Goal: Information Seeking & Learning: Find contact information

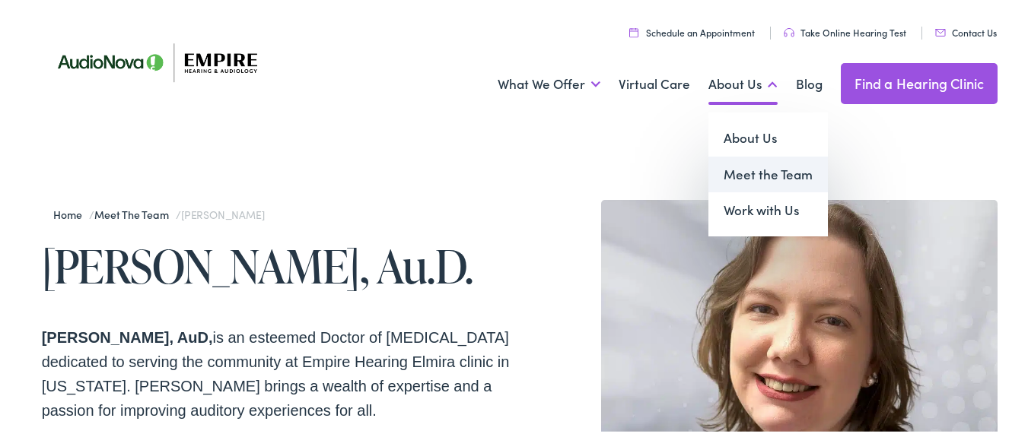
click at [732, 175] on link "Meet the Team" at bounding box center [767, 172] width 119 height 37
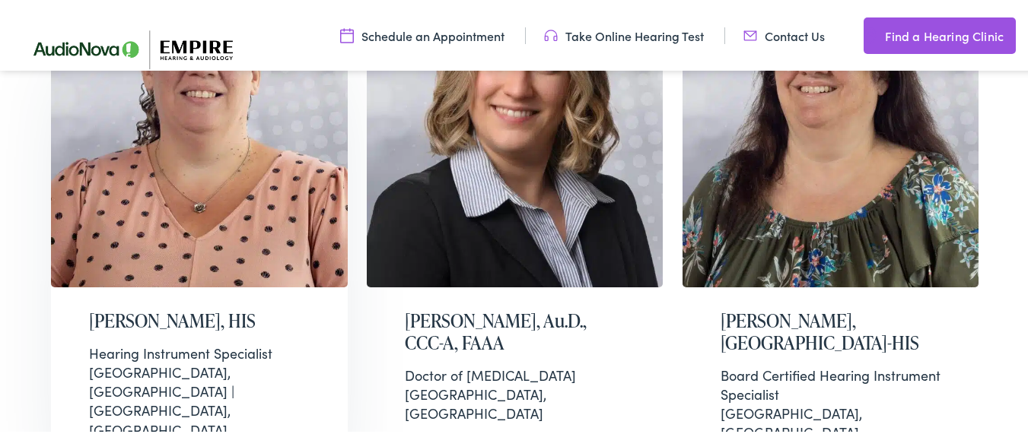
scroll to position [548, 0]
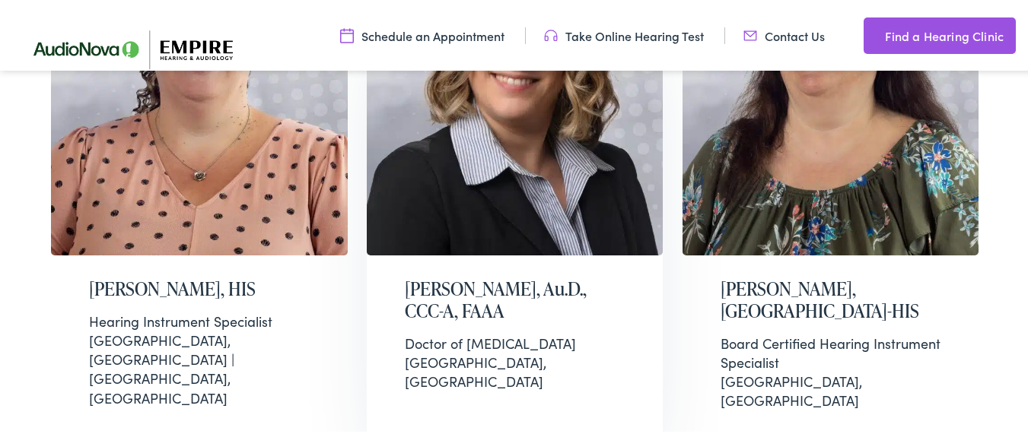
click at [526, 289] on h2 "Anna Fyalkowski, Au.D., CCC-A, FAAA" at bounding box center [515, 298] width 221 height 44
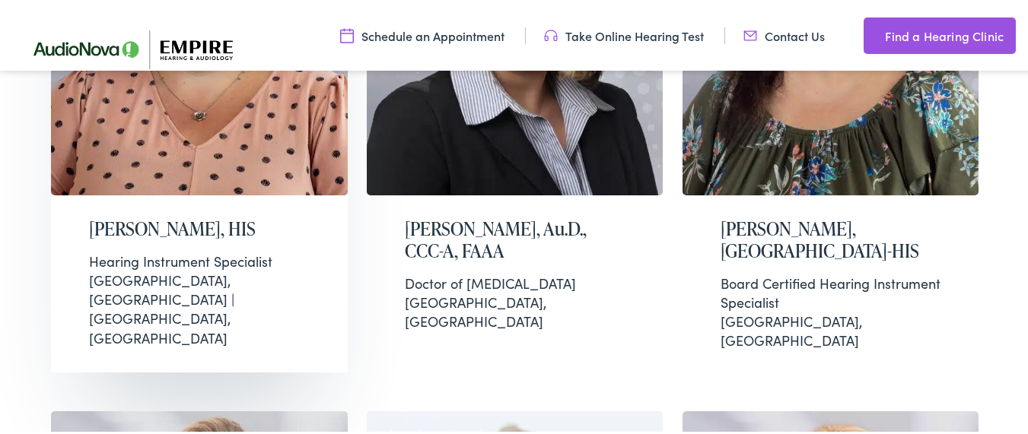
scroll to position [639, 0]
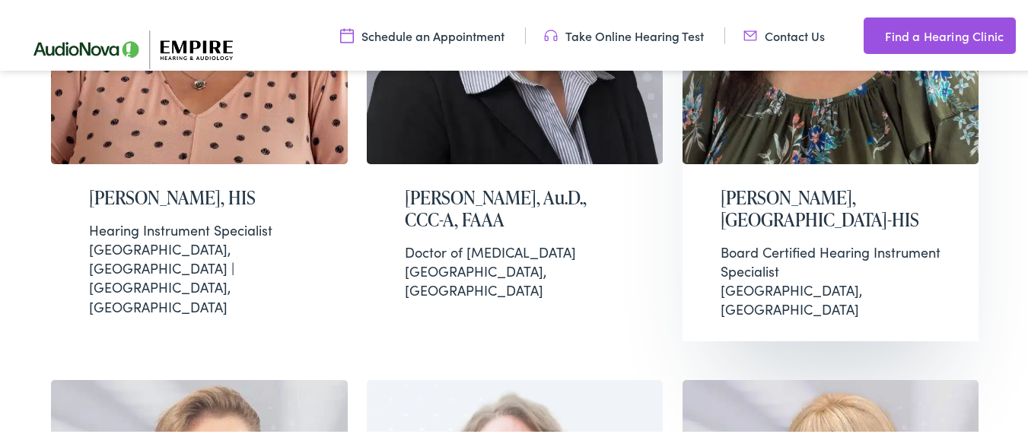
click at [781, 213] on div "Antoinette Tiberi, BC-HIS Board Certified Hearing Instrument Specialist Albany,…" at bounding box center [830, 250] width 297 height 177
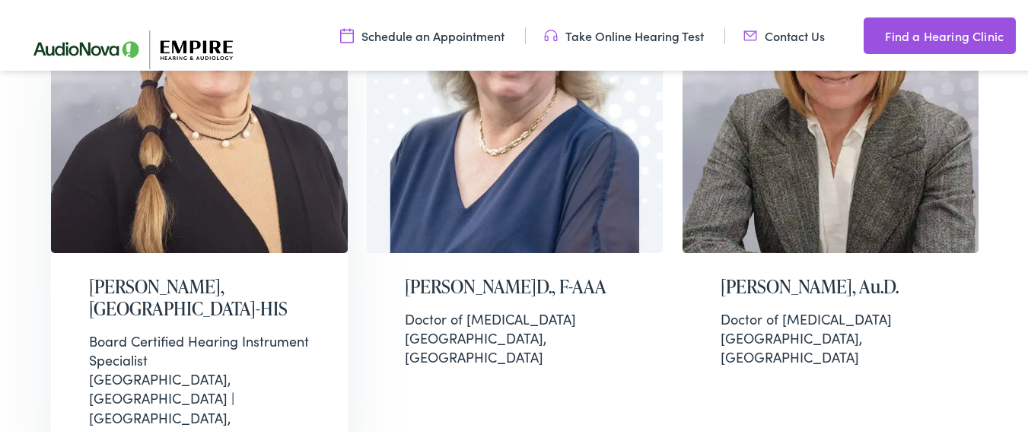
scroll to position [1096, 0]
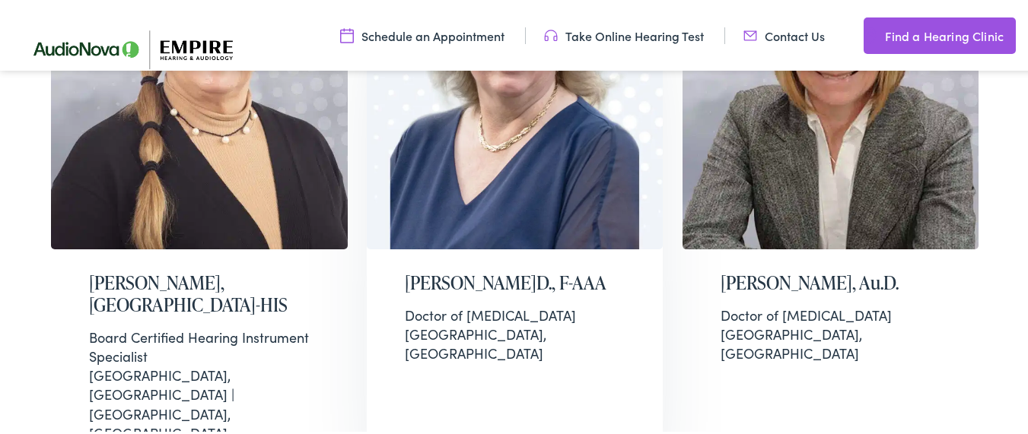
click at [478, 247] on div "Carolyn M. Genna, Au.D., F-AAA Doctor of Audiology Williston Park, NY" at bounding box center [515, 315] width 297 height 136
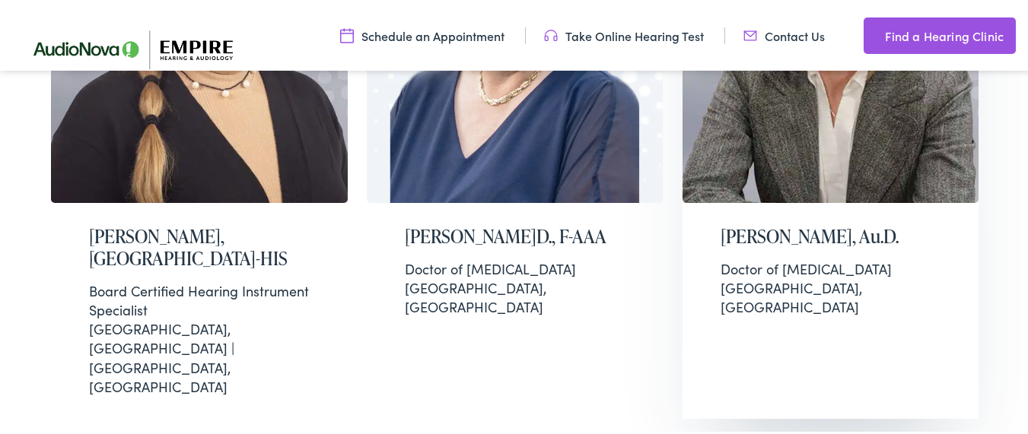
scroll to position [1187, 0]
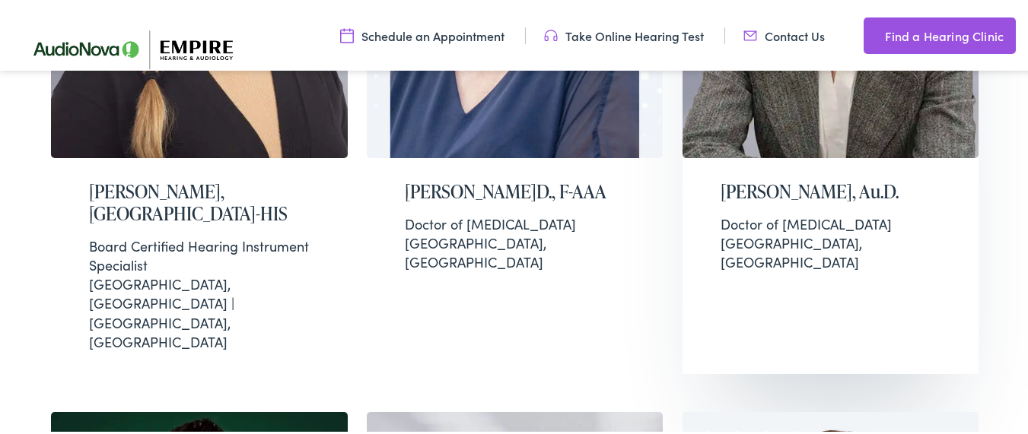
click at [791, 156] on div "Christine Graf, Au.D. Doctor of Audiology Amherst, NY" at bounding box center [830, 224] width 297 height 136
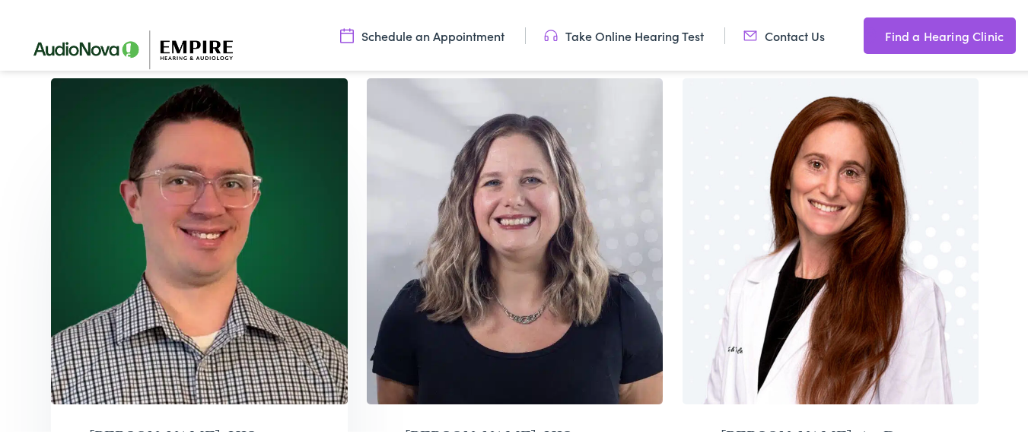
scroll to position [1552, 0]
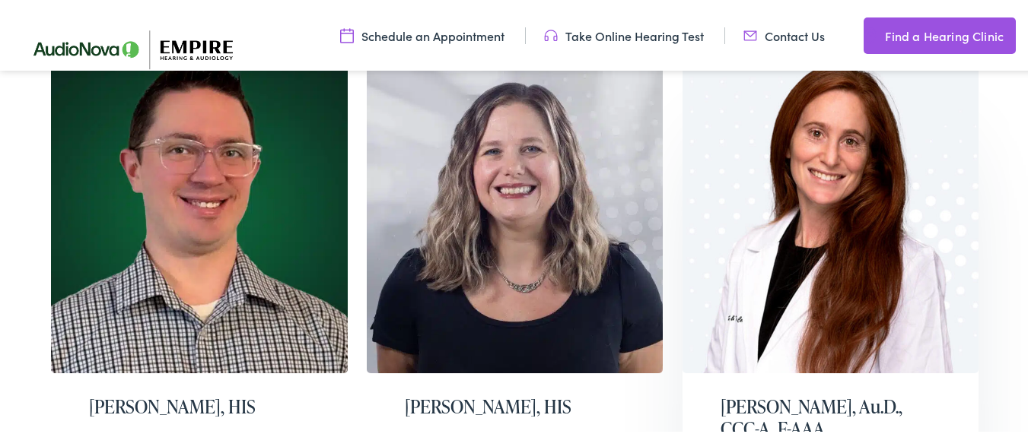
drag, startPoint x: 809, startPoint y: 285, endPoint x: 852, endPoint y: 286, distance: 43.4
click at [810, 394] on h2 "Erica Richman, Au.D., CCC-A, F-AAA" at bounding box center [831, 416] width 221 height 44
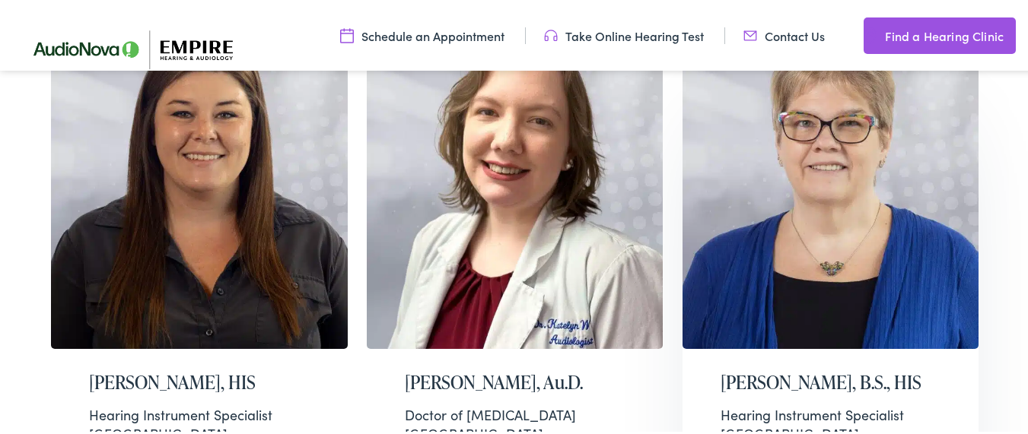
scroll to position [2100, 0]
click at [456, 369] on h2 "Katelyn Witham, Au.D." at bounding box center [515, 380] width 221 height 22
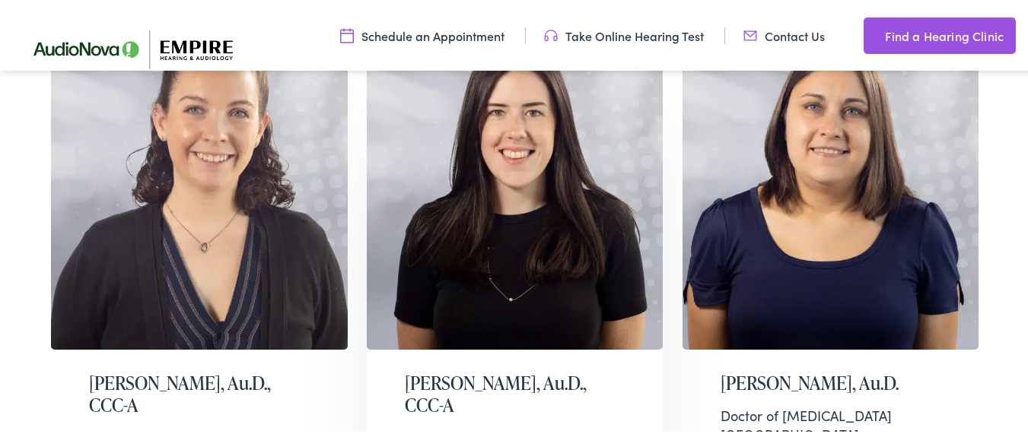
scroll to position [2648, 0]
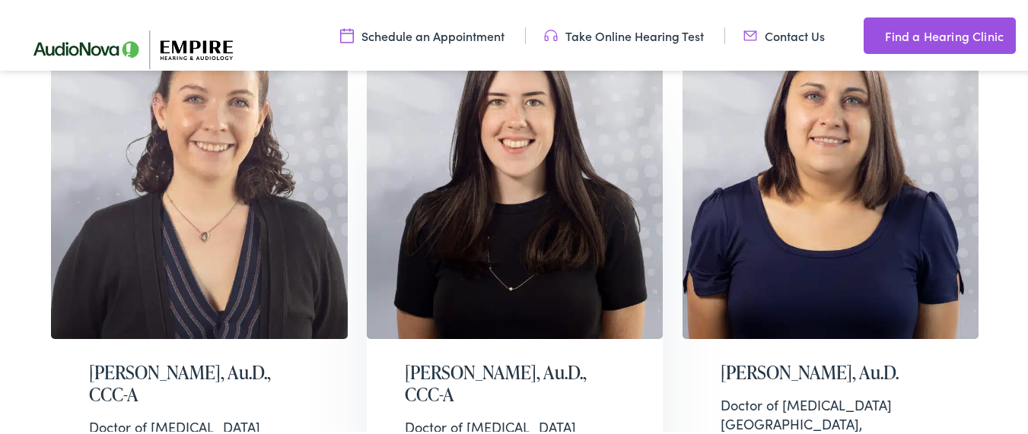
click at [456, 360] on h2 "Lauren Barnett, Au.D., CCC-A" at bounding box center [515, 382] width 221 height 44
click at [844, 360] on h2 "[PERSON_NAME], Au.D." at bounding box center [831, 371] width 221 height 22
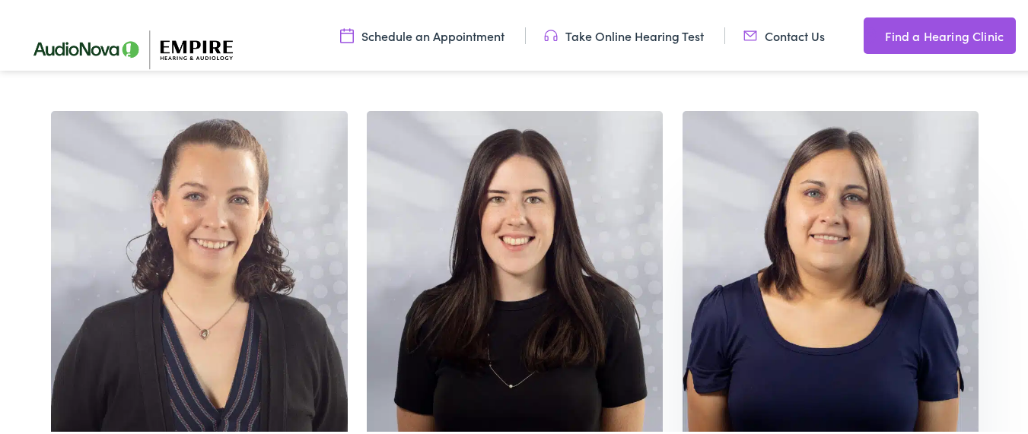
scroll to position [2465, 0]
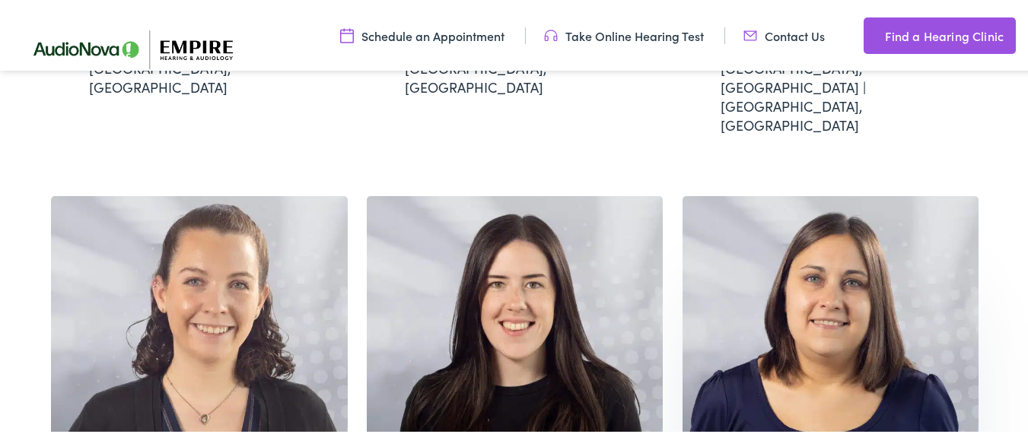
click at [808, 266] on img at bounding box center [830, 357] width 297 height 326
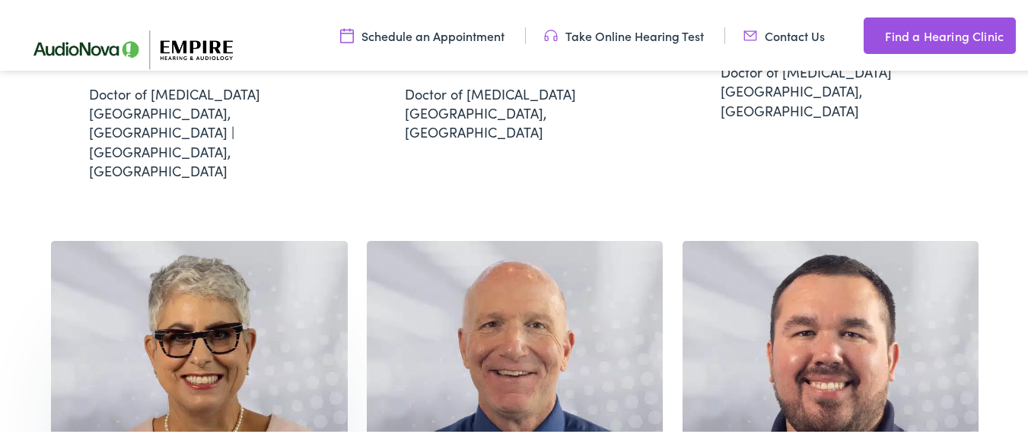
scroll to position [3013, 0]
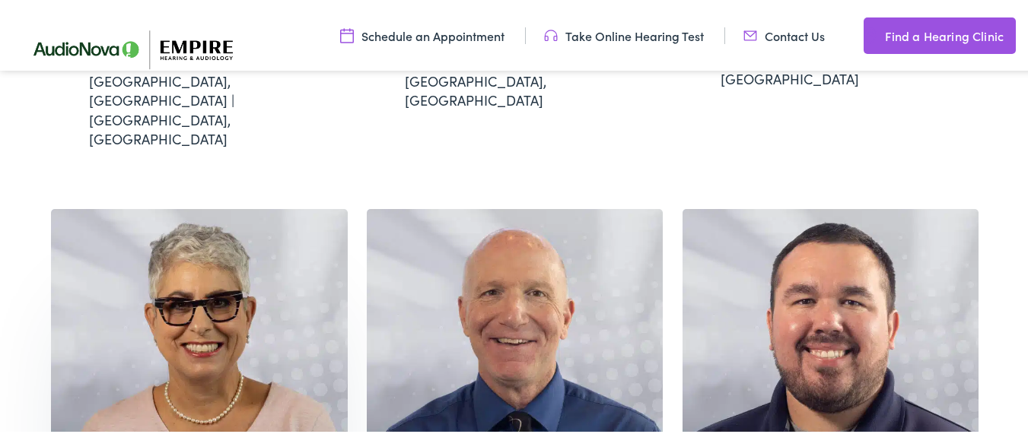
click at [209, 237] on img at bounding box center [199, 370] width 297 height 326
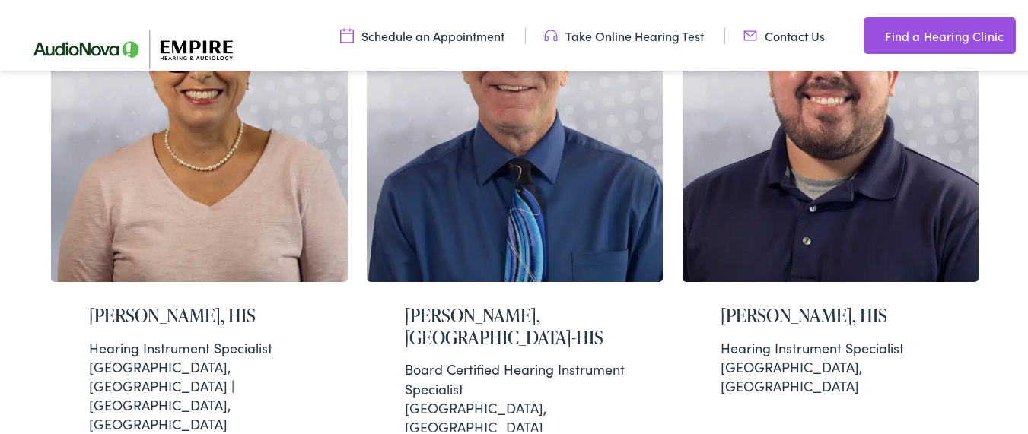
scroll to position [3469, 0]
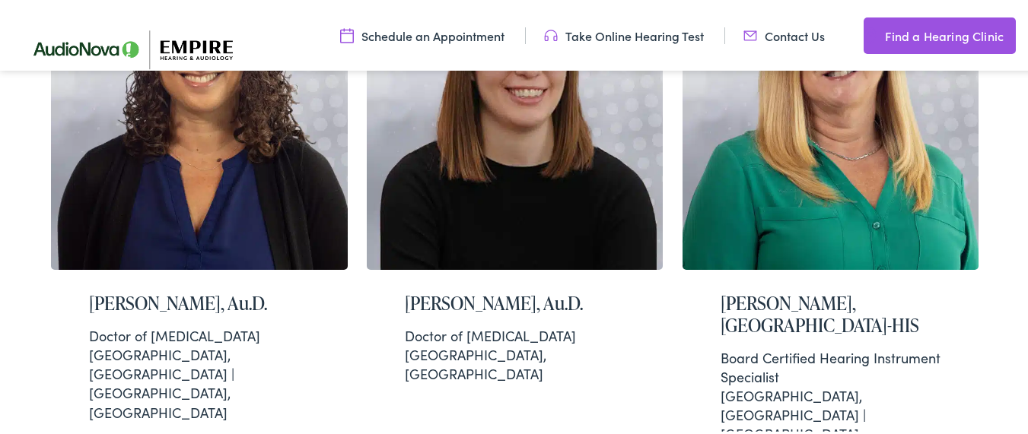
scroll to position [3926, 0]
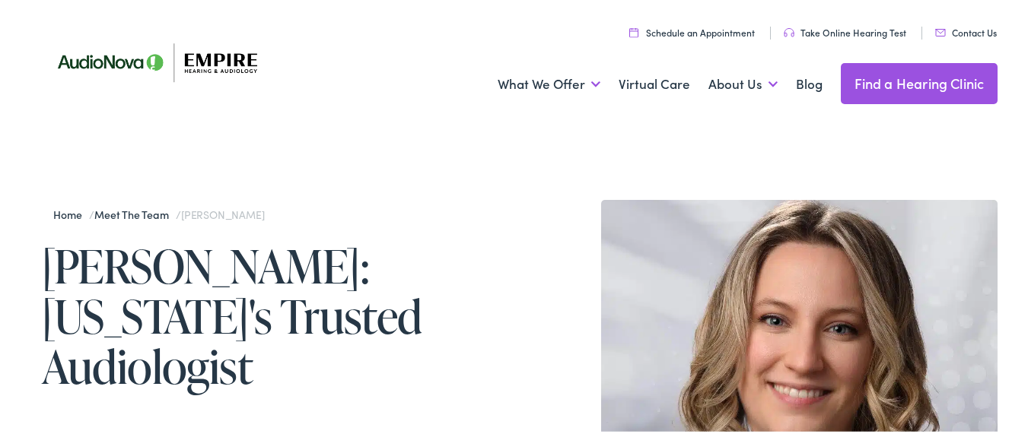
click at [282, 259] on h1 "Anna Fyalkowski: New York's Trusted Audiologist" at bounding box center [281, 314] width 478 height 151
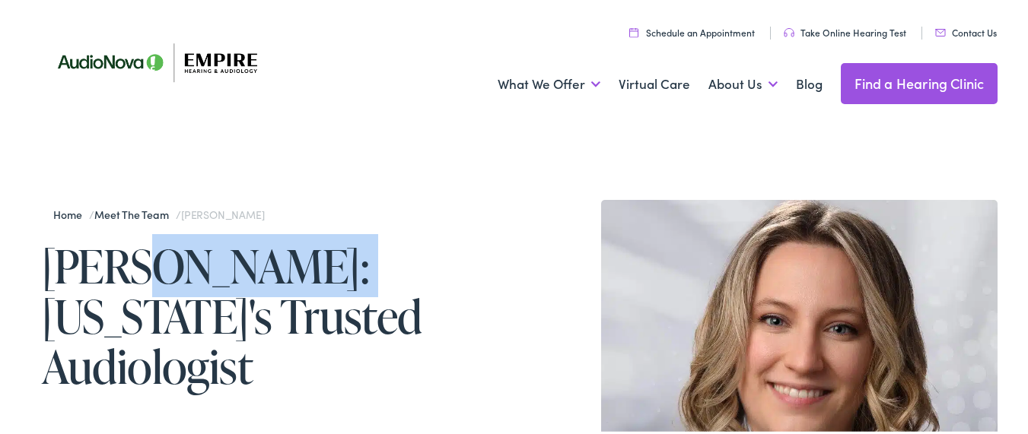
copy h1 "Fyalkowski"
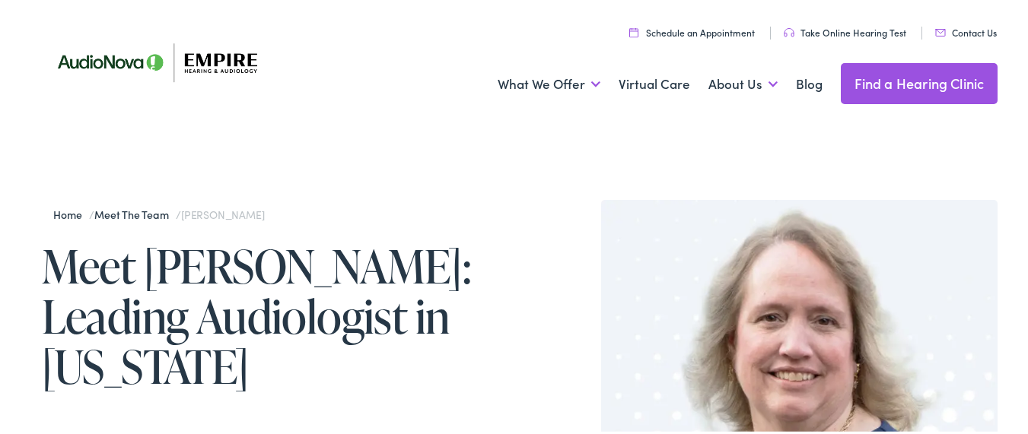
click at [310, 261] on h1 "Meet Carolyn Genna: Leading Audiologist in New York" at bounding box center [281, 314] width 478 height 151
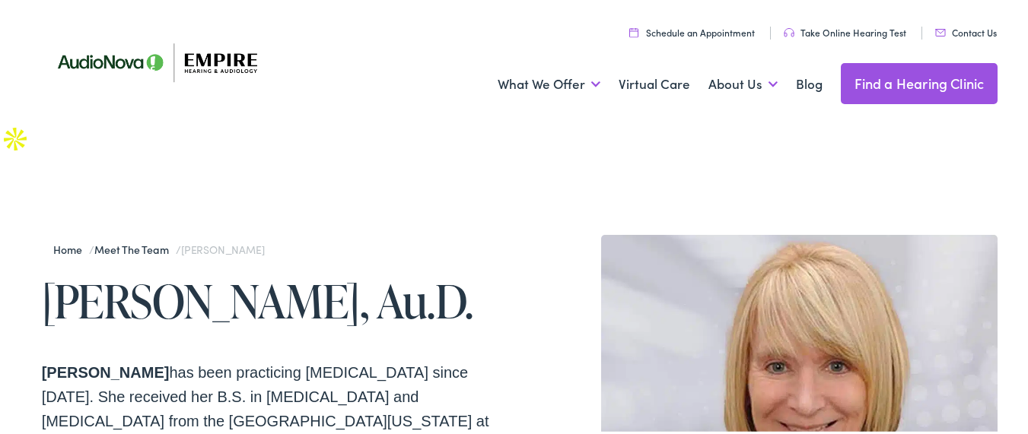
click at [254, 274] on h1 "Christine Graf, Au.D." at bounding box center [281, 299] width 478 height 50
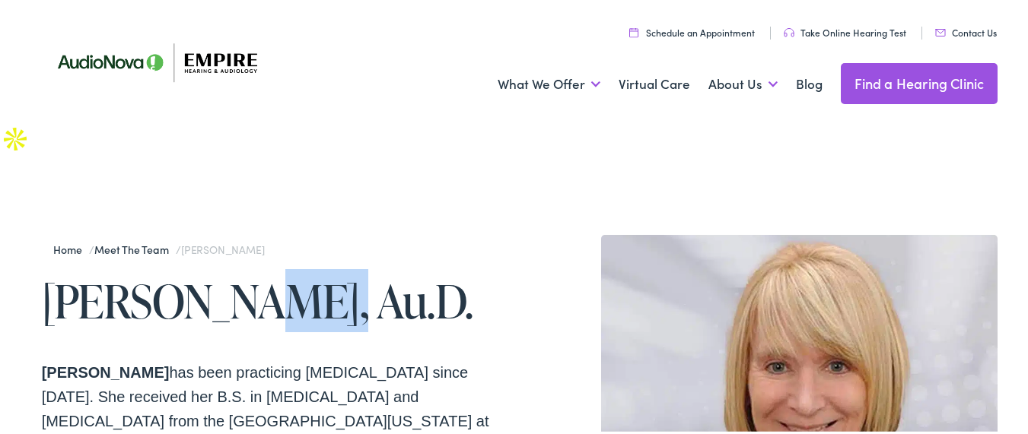
click at [254, 274] on h1 "Christine Graf, Au.D." at bounding box center [281, 299] width 478 height 50
copy h1 "Graf"
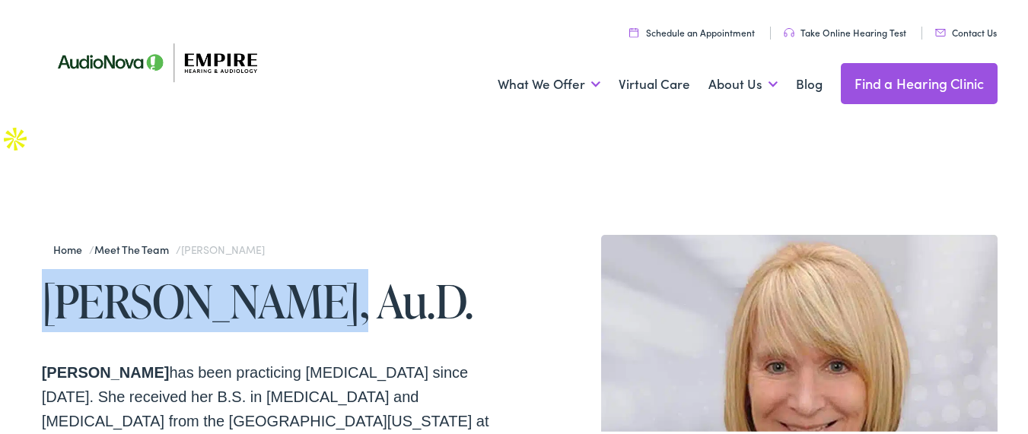
drag, startPoint x: 91, startPoint y: 279, endPoint x: 109, endPoint y: 270, distance: 20.4
click at [92, 278] on h1 "Christine Graf, Au.D." at bounding box center [281, 299] width 478 height 50
copy h1 "Christine Graf"
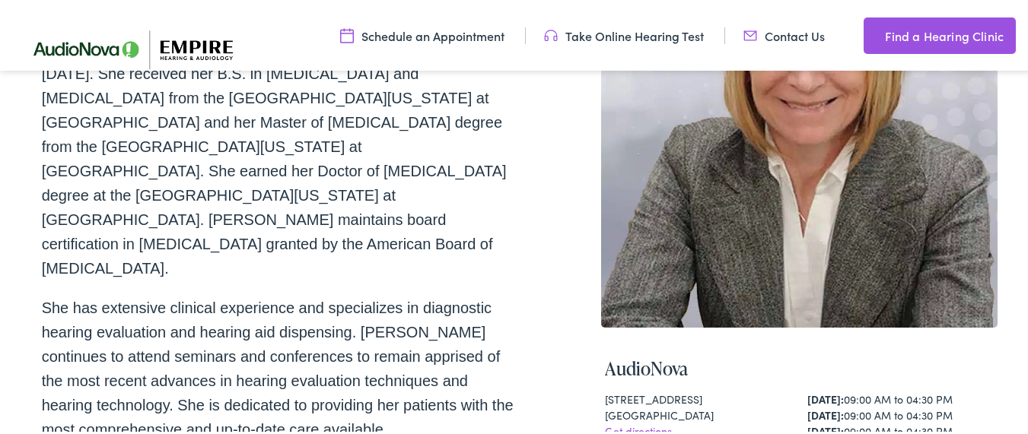
scroll to position [548, 0]
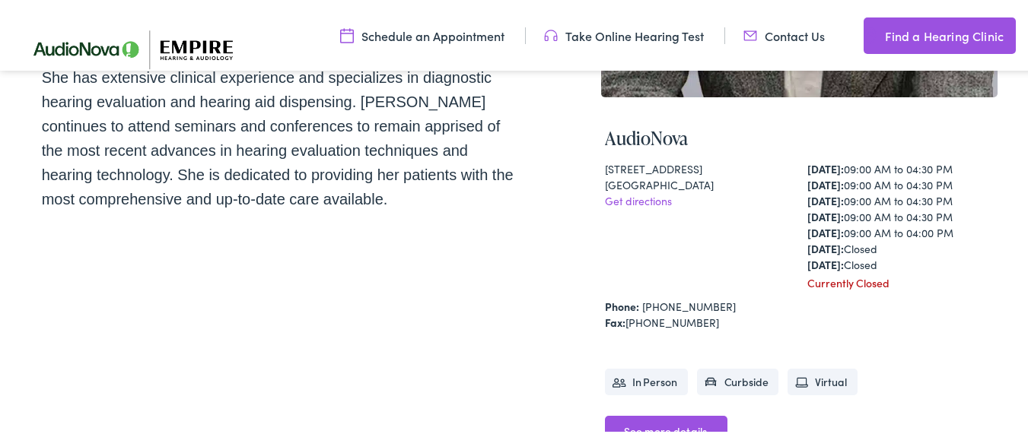
copy div "315 Alberta Dr ,Suite 105 Amherst , NY 142"
copy div "315 Alberta Dr ,Suite 105 Amherst , NY 1422"
copy div "315 Alberta Dr ,Suite 105 Amherst , NY 14226"
drag, startPoint x: 603, startPoint y: 126, endPoint x: 698, endPoint y: 142, distance: 97.3
click at [698, 142] on div "AudioNova 315 Alberta Dr ,Suite 105 Amherst , NY 14226 Get directions Monday: 0…" at bounding box center [799, 299] width 397 height 409
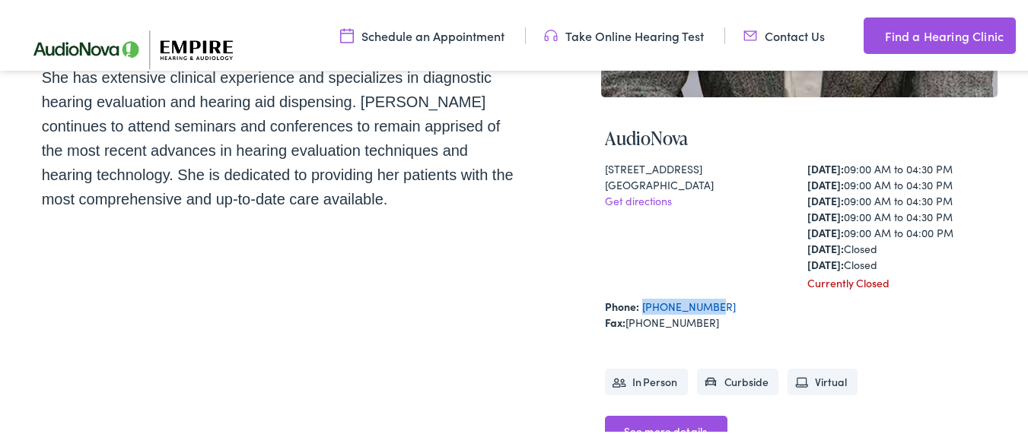
drag, startPoint x: 719, startPoint y: 266, endPoint x: 637, endPoint y: 264, distance: 82.2
click at [637, 297] on div "Phone: 716-838-5360" at bounding box center [800, 305] width 390 height 16
copy link "716-838-5360"
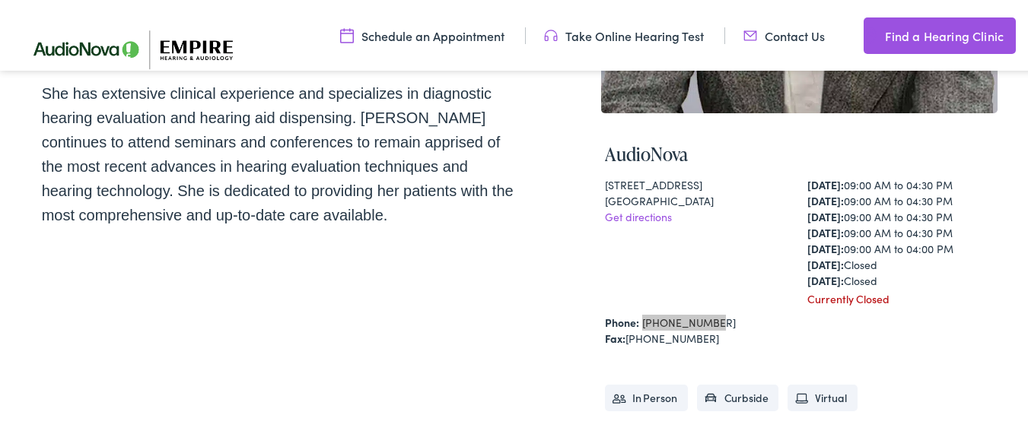
scroll to position [0, 0]
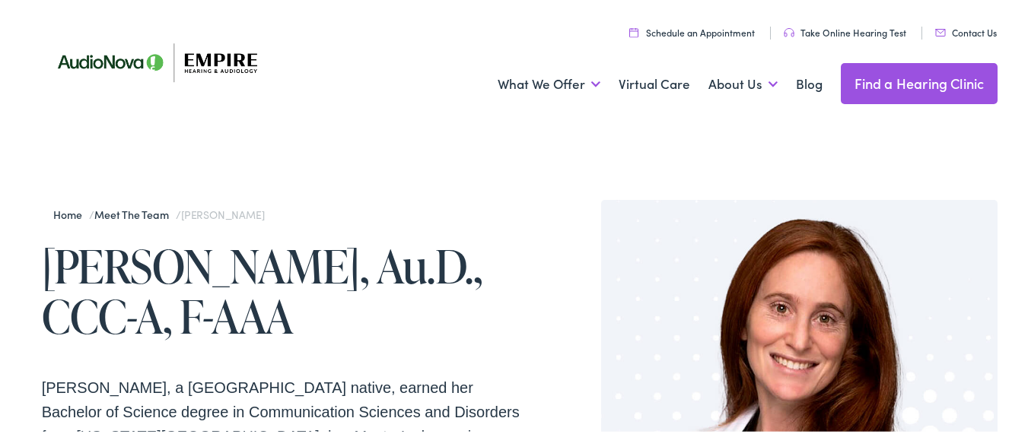
click at [247, 280] on h1 "Erica Richman, Au.D., CCC-A, F-AAA" at bounding box center [281, 289] width 478 height 100
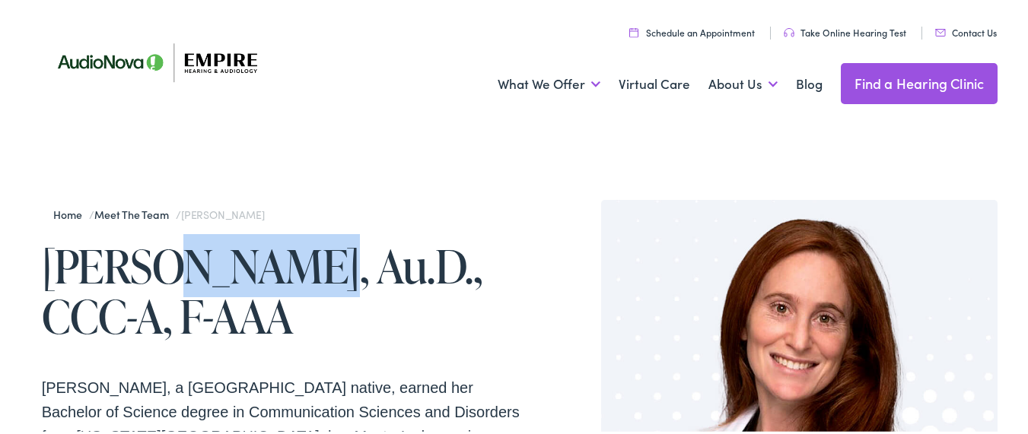
click at [247, 280] on h1 "Erica Richman, Au.D., CCC-A, F-AAA" at bounding box center [281, 289] width 478 height 100
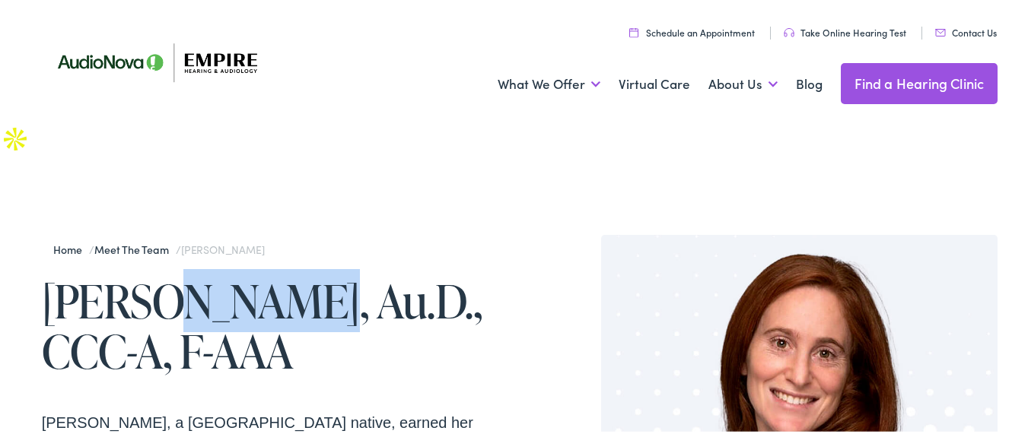
copy h1 "Richman"
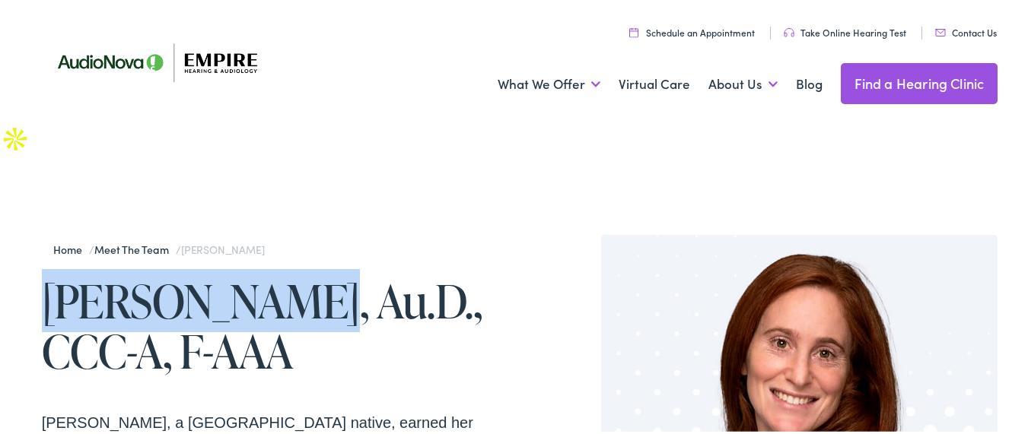
click at [77, 274] on h1 "Erica Richman, Au.D., CCC-A, F-AAA" at bounding box center [281, 324] width 478 height 100
copy h1 "Erica Richman"
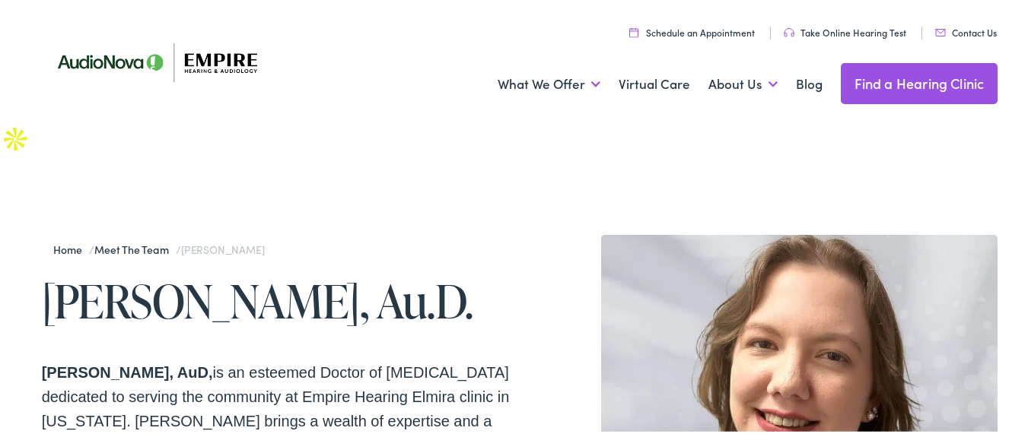
click at [85, 274] on h1 "[PERSON_NAME], Au.D." at bounding box center [281, 299] width 478 height 50
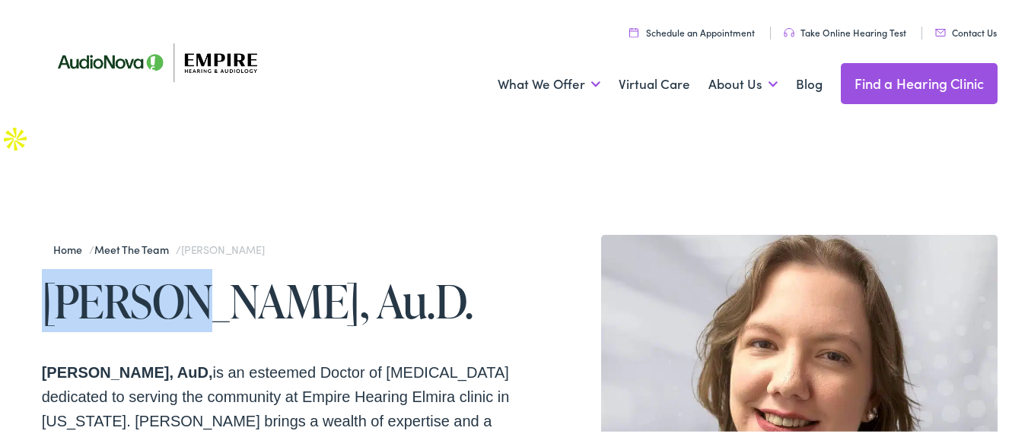
drag, startPoint x: 85, startPoint y: 243, endPoint x: 125, endPoint y: 243, distance: 39.6
click at [125, 274] on h1 "Katelyn Witham, Au.D." at bounding box center [281, 299] width 478 height 50
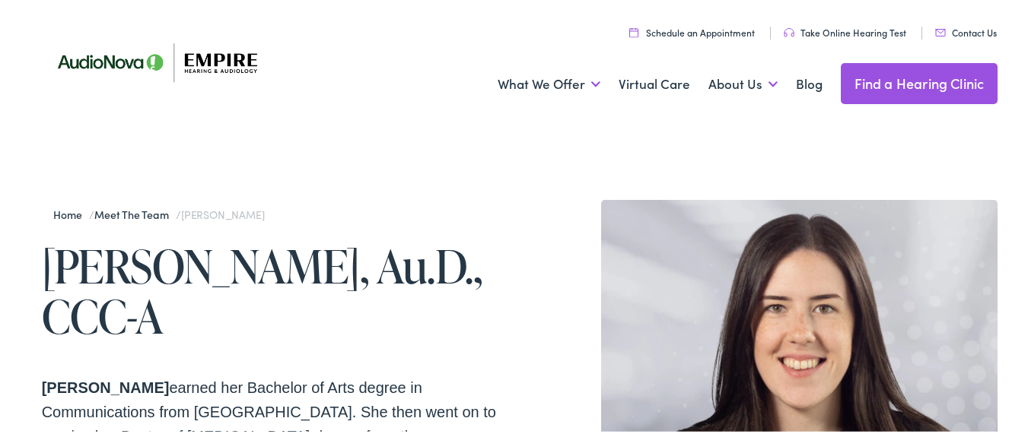
click at [70, 262] on h1 "[PERSON_NAME], Au.D., CCC-A" at bounding box center [281, 289] width 478 height 100
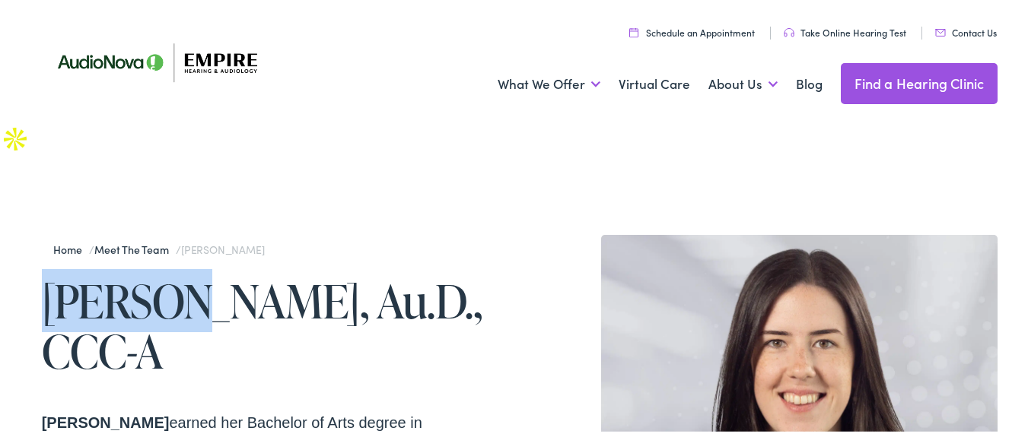
copy h1 "Lauren"
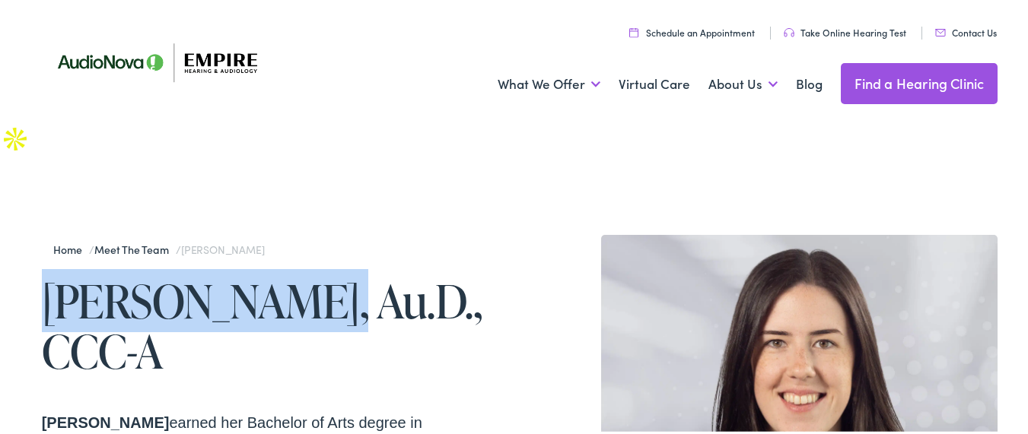
copy h1 "Lauren Barnett"
drag, startPoint x: 70, startPoint y: 262, endPoint x: 215, endPoint y: 278, distance: 146.1
click at [215, 278] on h1 "Lauren Barnett, Au.D., CCC-A" at bounding box center [281, 324] width 478 height 100
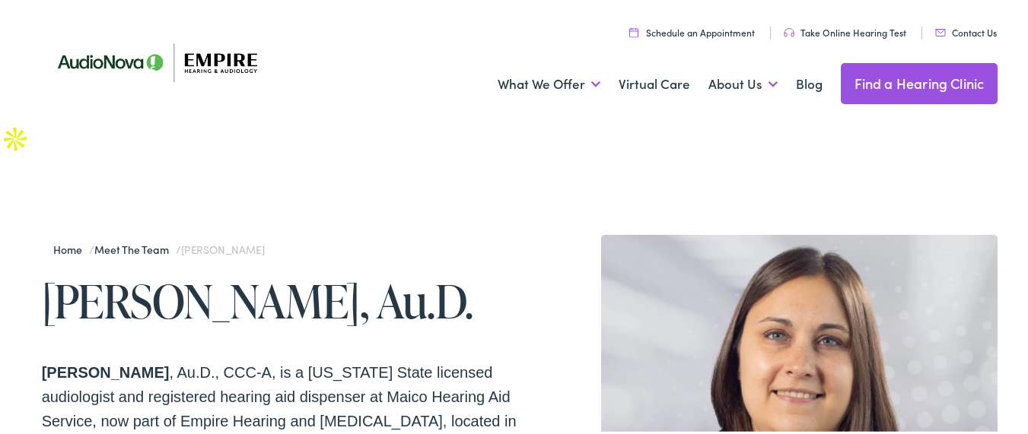
click at [60, 278] on h1 "[PERSON_NAME], Au.D." at bounding box center [281, 299] width 478 height 50
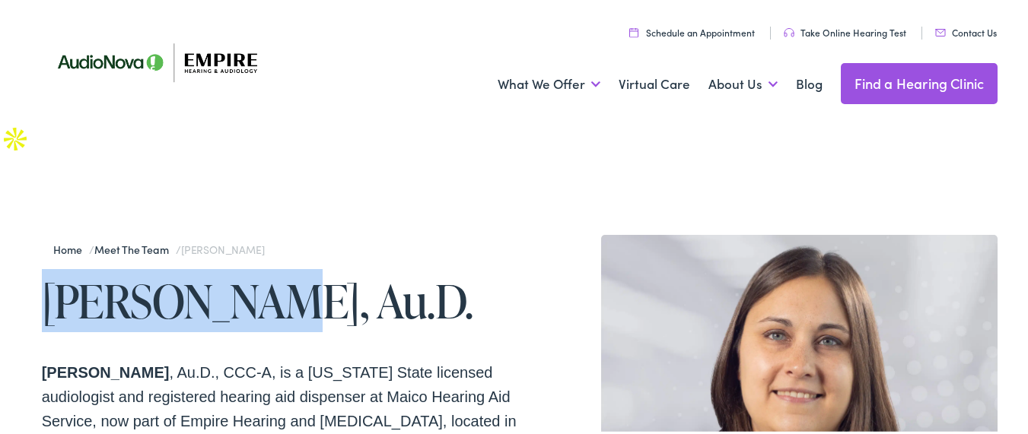
copy h1 "[PERSON_NAME]"
drag, startPoint x: 60, startPoint y: 278, endPoint x: 156, endPoint y: 278, distance: 95.9
click at [156, 278] on h1 "Lisa Thomas, Au.D." at bounding box center [281, 299] width 478 height 50
copy h1 "Lisa Thomas"
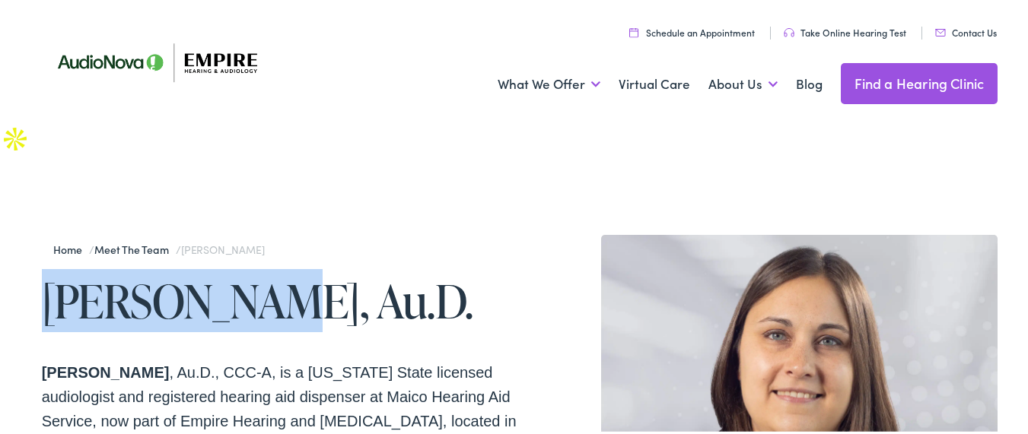
click at [208, 274] on h1 "Lisa Thomas, Au.D." at bounding box center [281, 299] width 478 height 50
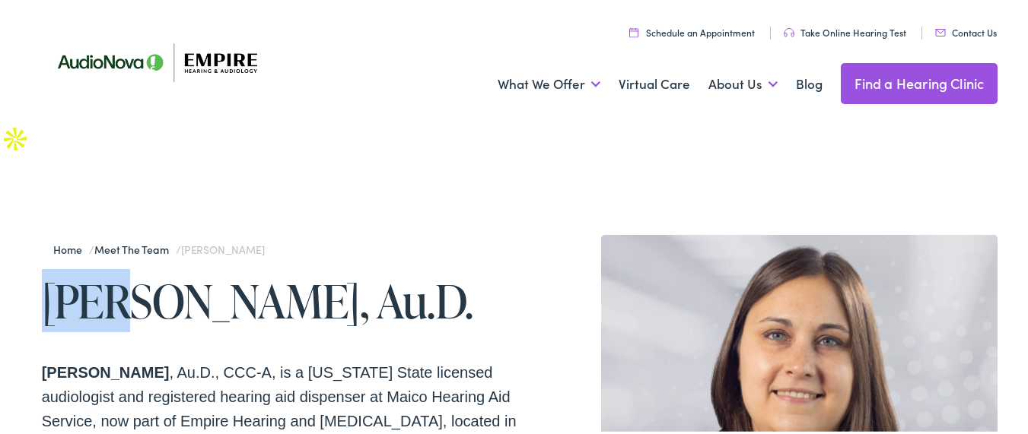
copy h1 "Lisa"
drag, startPoint x: 208, startPoint y: 243, endPoint x: 157, endPoint y: 231, distance: 52.2
click at [157, 274] on h1 "Lisa Thomas, Au.D." at bounding box center [281, 299] width 478 height 50
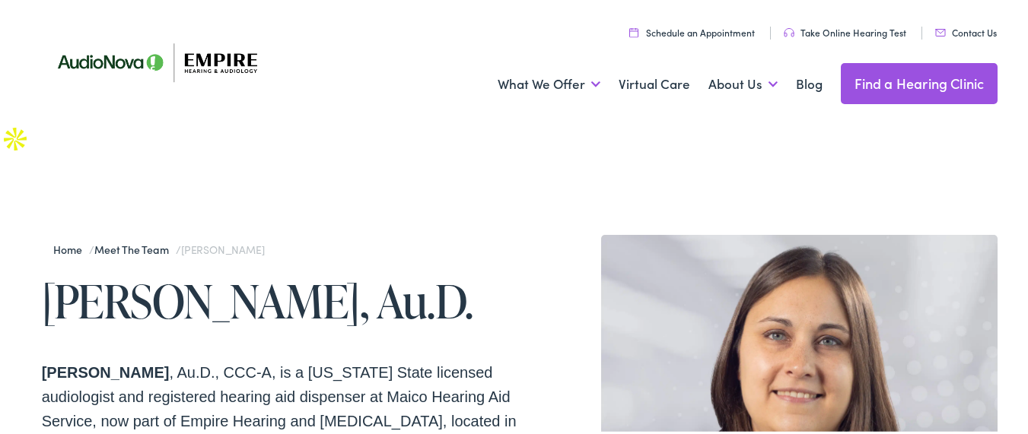
click at [131, 274] on h1 "Lisa Thomas, Au.D." at bounding box center [281, 299] width 478 height 50
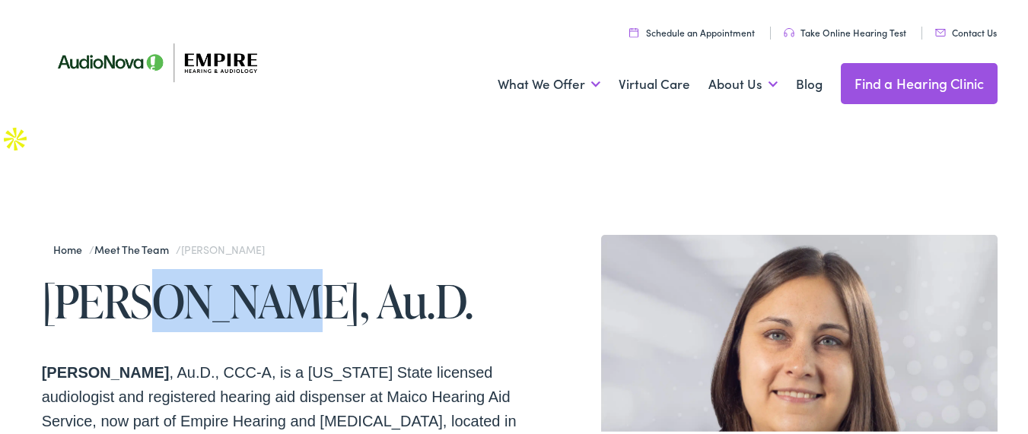
drag, startPoint x: 161, startPoint y: 242, endPoint x: 176, endPoint y: 243, distance: 14.5
click at [176, 274] on h1 "Lisa Thomas, Au.D." at bounding box center [281, 299] width 478 height 50
click at [180, 274] on h1 "Lisa Thomas, Au.D." at bounding box center [281, 299] width 478 height 50
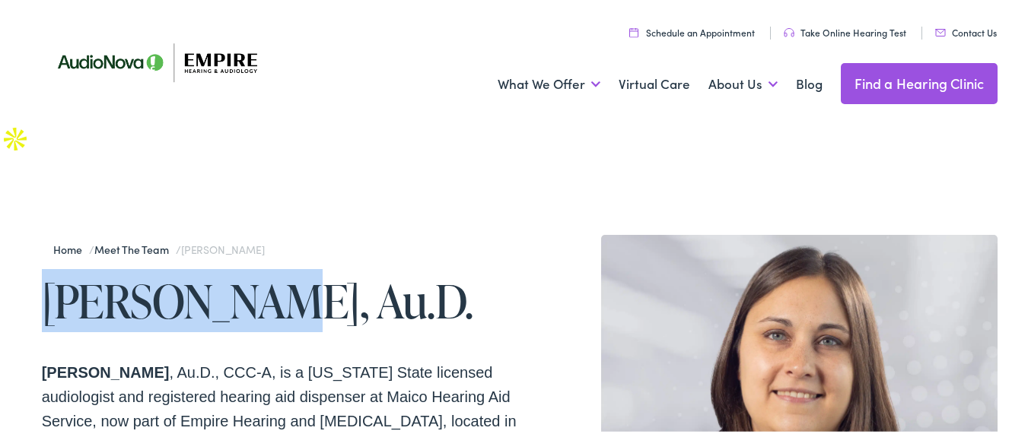
drag, startPoint x: 173, startPoint y: 259, endPoint x: 88, endPoint y: 256, distance: 85.3
click at [88, 274] on h1 "Lisa Thomas, Au.D." at bounding box center [281, 299] width 478 height 50
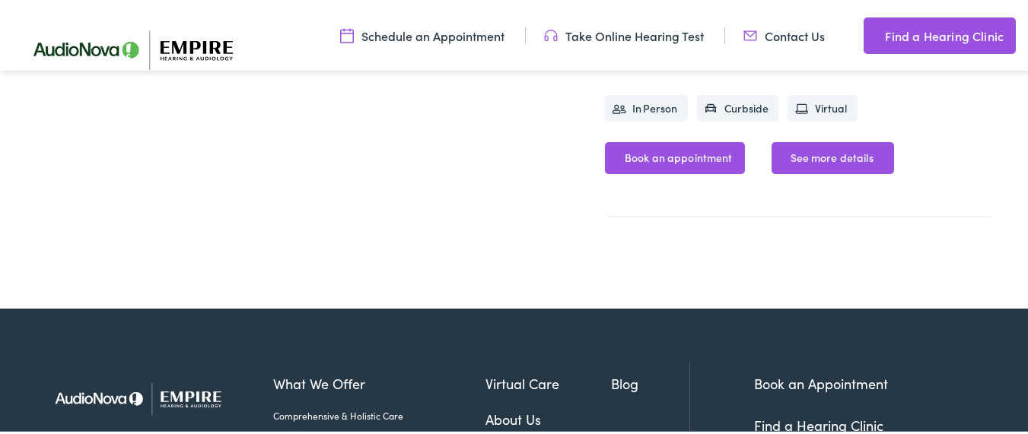
scroll to position [457, 0]
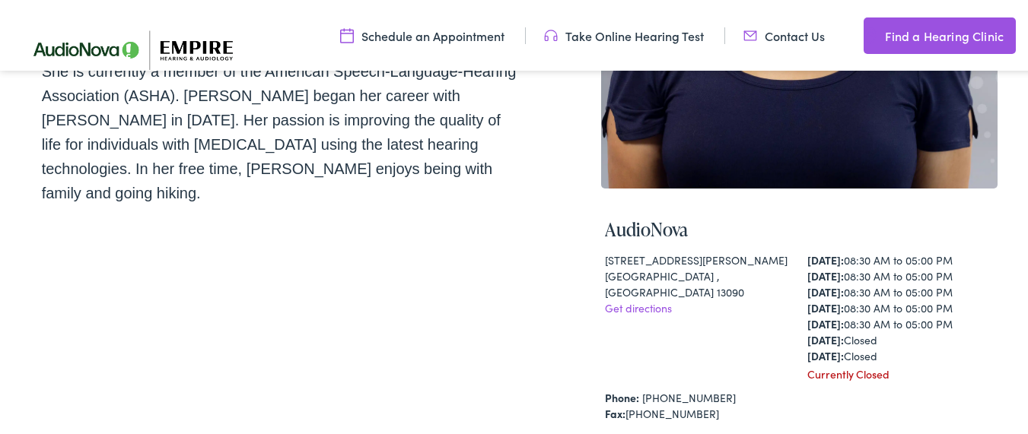
click at [612, 250] on div "7591 Morgan Rd" at bounding box center [698, 258] width 187 height 16
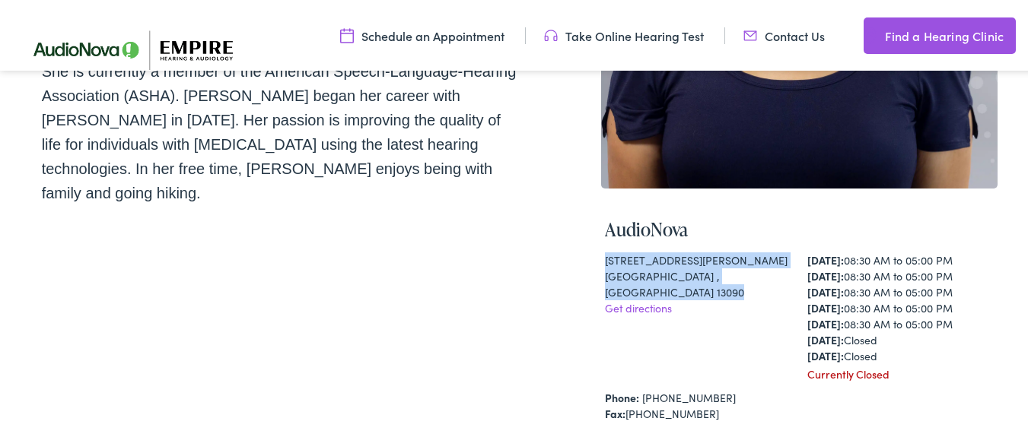
click at [704, 266] on div "Liverpool , NY 13090" at bounding box center [698, 282] width 187 height 32
copy div "7591 Morgan Rd Liverpool , NY 13090"
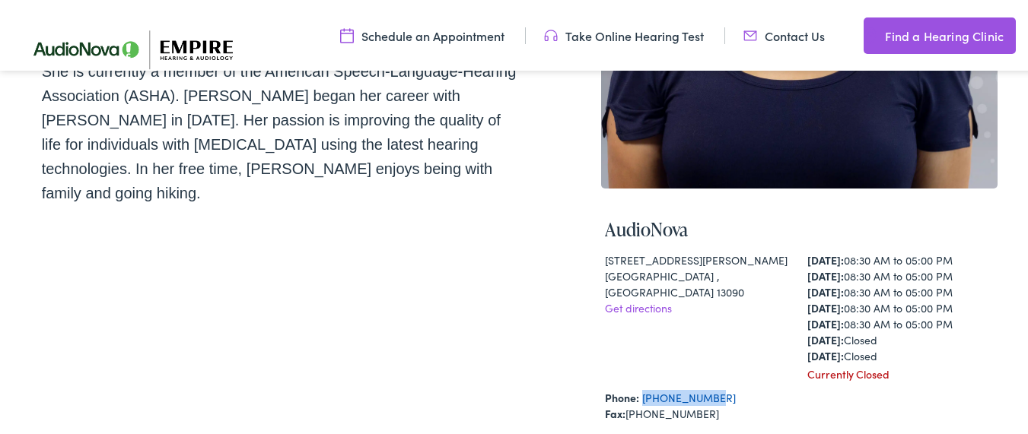
copy link "315-451-7221"
drag, startPoint x: 698, startPoint y: 355, endPoint x: 637, endPoint y: 359, distance: 61.7
click at [637, 388] on div "Phone: 315-451-7221" at bounding box center [800, 396] width 390 height 16
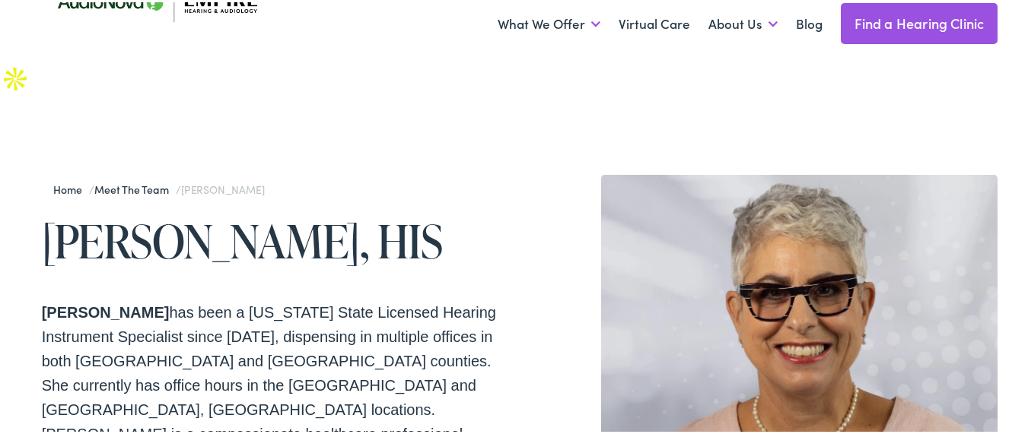
scroll to position [91, 0]
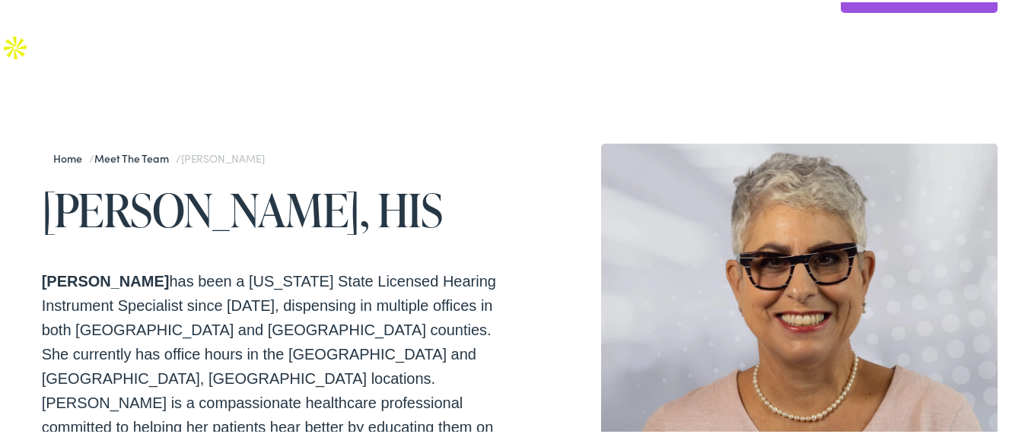
click at [231, 183] on h1 "[PERSON_NAME], HIS" at bounding box center [281, 208] width 478 height 50
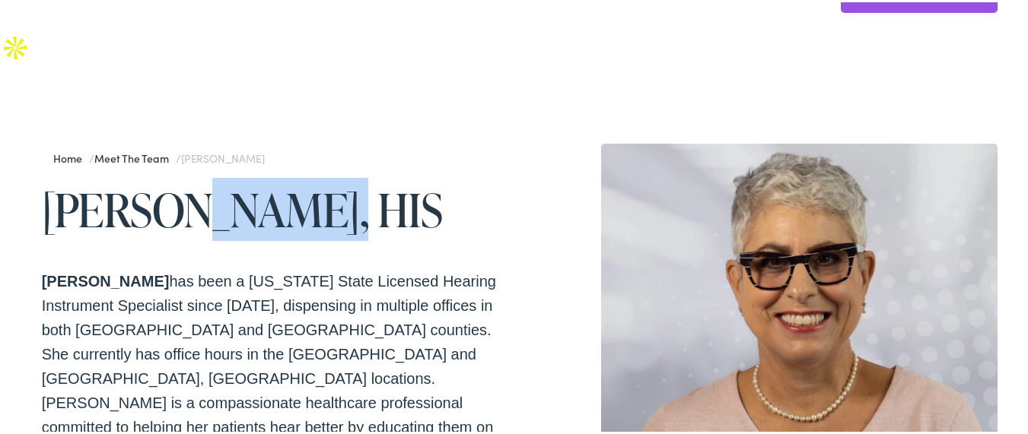
copy h1 "Carvin"
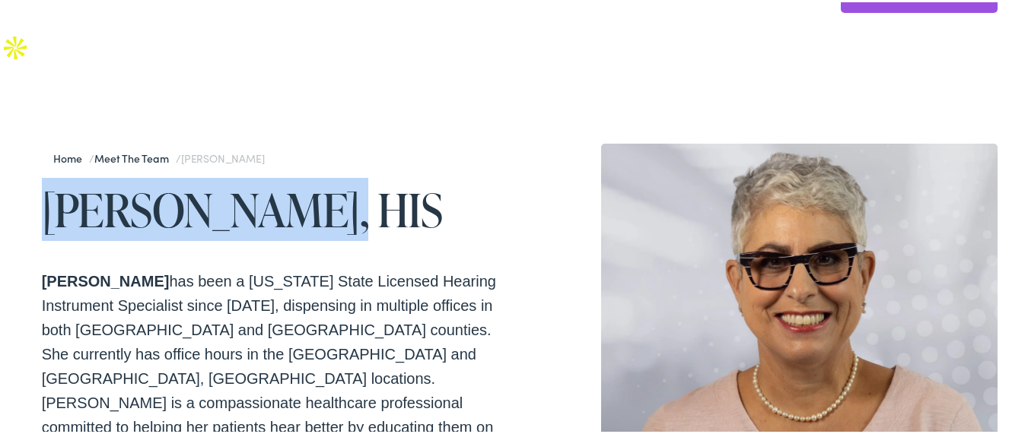
copy h1 "[PERSON_NAME]"
drag, startPoint x: 231, startPoint y: 178, endPoint x: 459, endPoint y: 14, distance: 280.8
click at [149, 183] on h1 "[PERSON_NAME], HIS" at bounding box center [281, 208] width 478 height 50
copy h1 "Melissa Carvin"
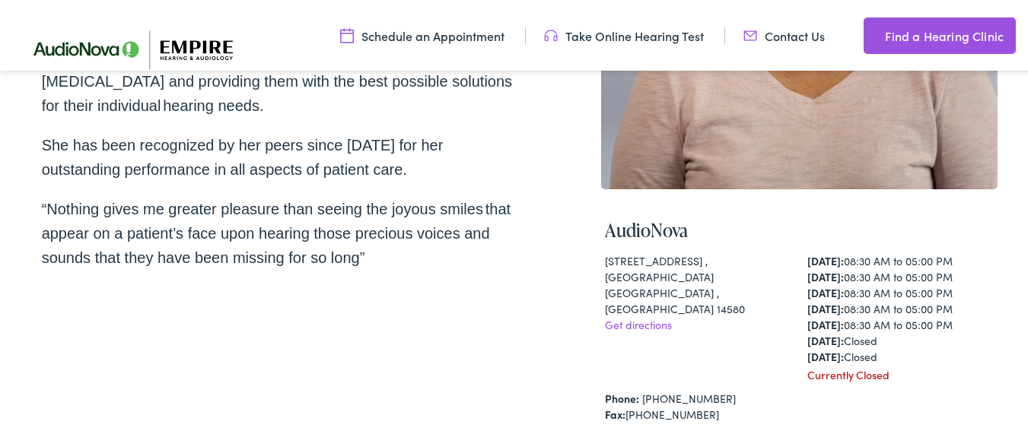
scroll to position [457, 0]
click at [606, 250] on div "1760 Empire Blvd. ,Sunrise Plaza" at bounding box center [698, 266] width 187 height 32
copy div "1760 Empire Blvd"
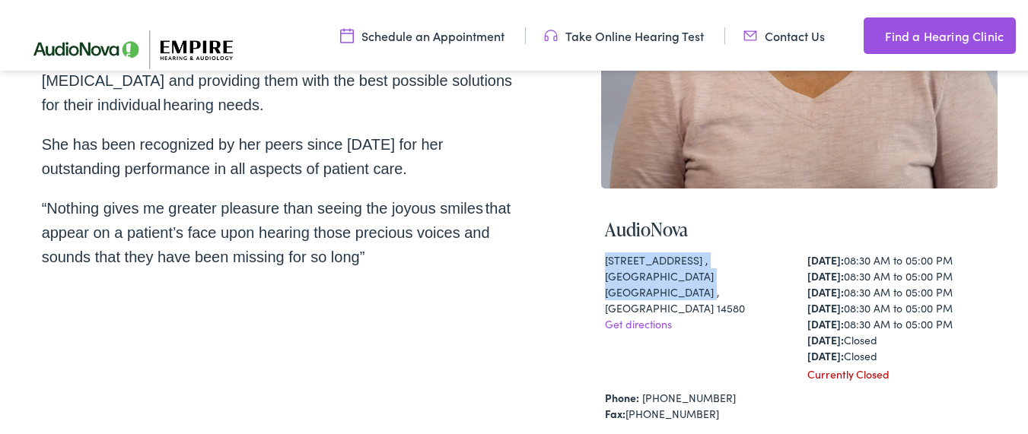
copy div "1760 Empire Blvd. ,Sunrise Plaza Webster , NY 14580"
drag, startPoint x: 606, startPoint y: 219, endPoint x: 676, endPoint y: 229, distance: 70.7
click at [676, 250] on div "1760 Empire Blvd. ,Sunrise Plaza Webster , NY 14580 Get directions" at bounding box center [698, 315] width 187 height 130
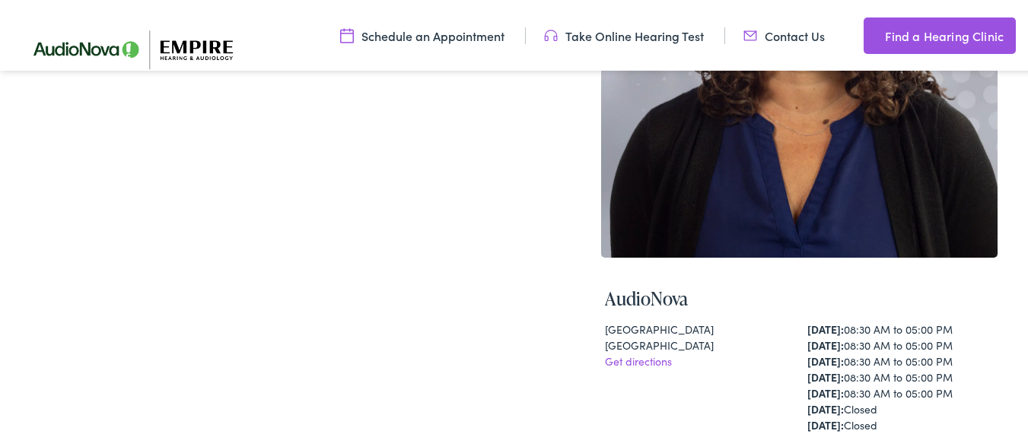
scroll to position [365, 0]
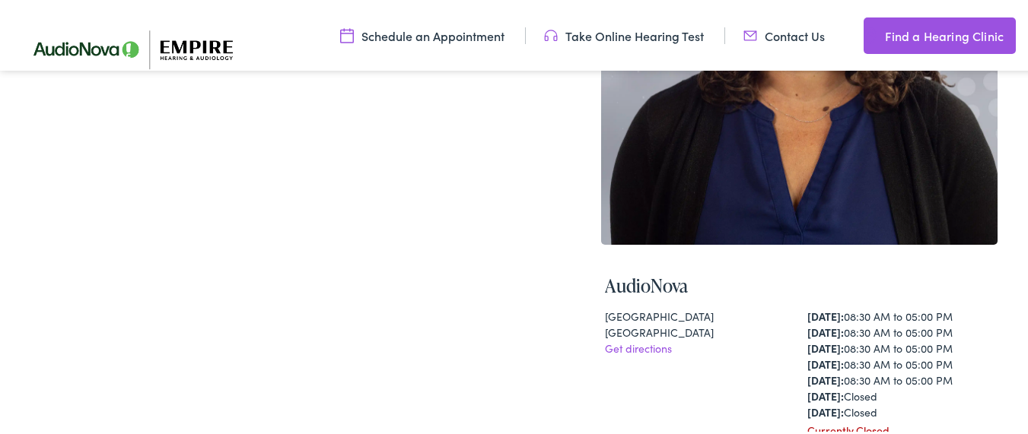
click at [612, 311] on div "[GEOGRAPHIC_DATA]" at bounding box center [698, 315] width 187 height 16
drag, startPoint x: 612, startPoint y: 311, endPoint x: 702, endPoint y: 323, distance: 90.6
click at [702, 323] on div "[STREET_ADDRESS] Get directions" at bounding box center [698, 372] width 187 height 130
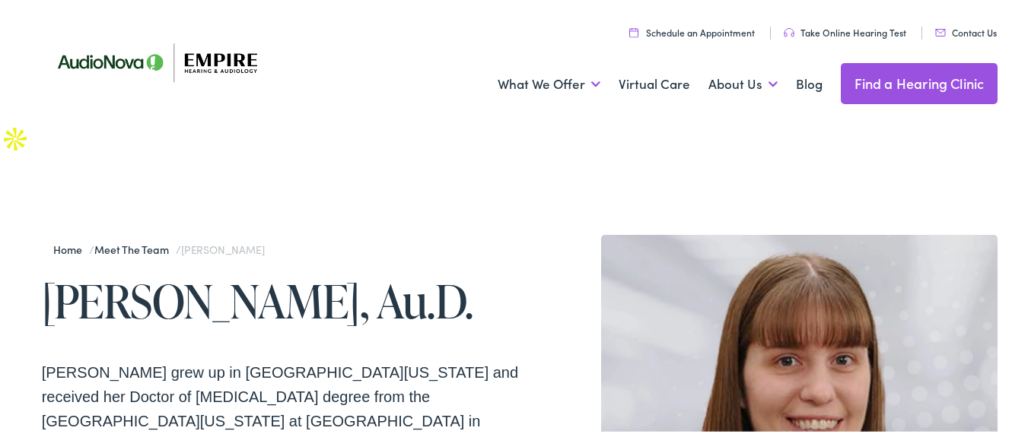
click at [87, 274] on h1 "[PERSON_NAME], Au.D." at bounding box center [281, 299] width 478 height 50
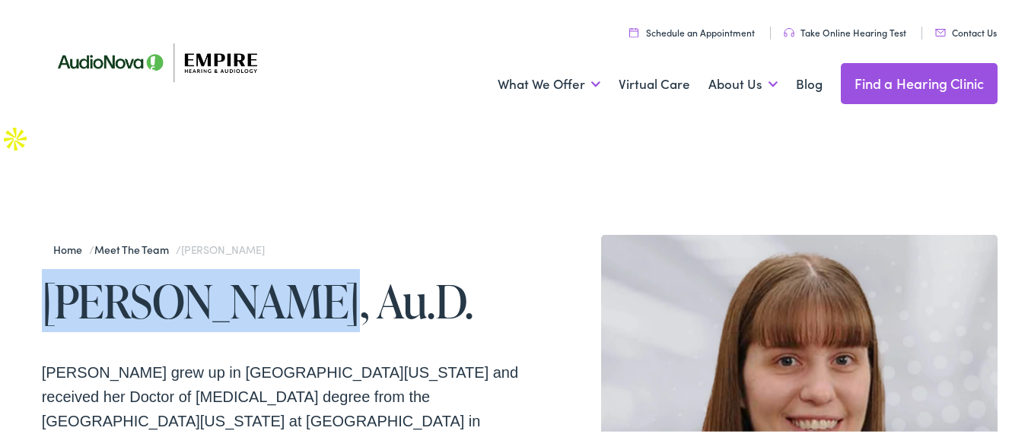
copy h1 "[PERSON_NAME]"
drag, startPoint x: 87, startPoint y: 246, endPoint x: 368, endPoint y: 236, distance: 280.9
click at [199, 274] on h1 "[PERSON_NAME], Au.D." at bounding box center [281, 299] width 478 height 50
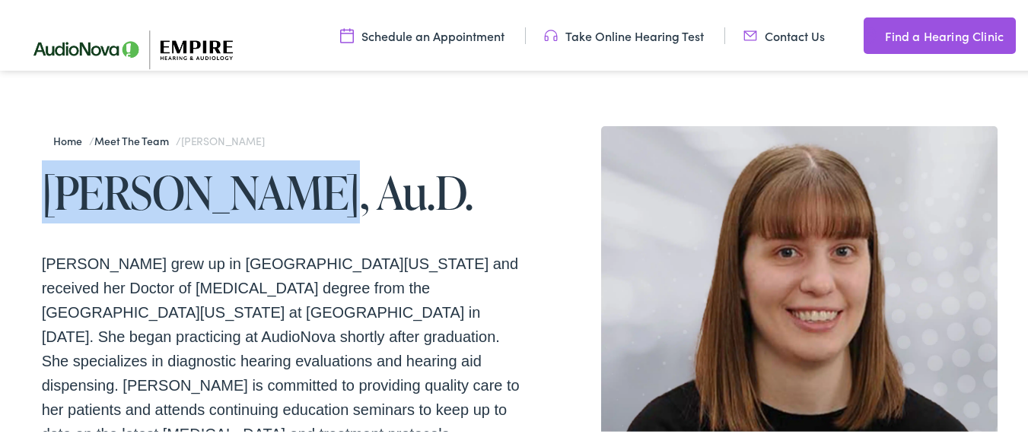
scroll to position [365, 0]
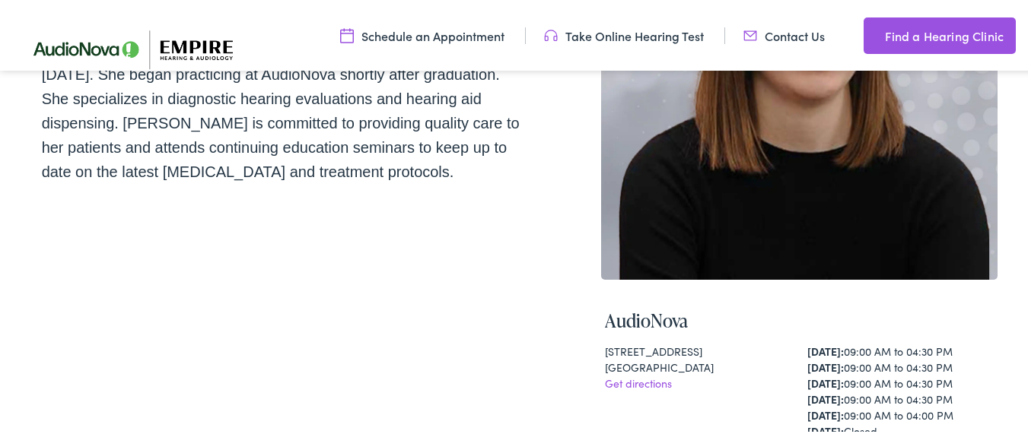
click at [605, 342] on div "[STREET_ADDRESS]" at bounding box center [698, 350] width 187 height 16
copy div "[STREET_ADDRESS]"
drag, startPoint x: 603, startPoint y: 313, endPoint x: 542, endPoint y: 16, distance: 303.7
click at [710, 342] on div "[STREET_ADDRESS] Get directions" at bounding box center [698, 407] width 187 height 130
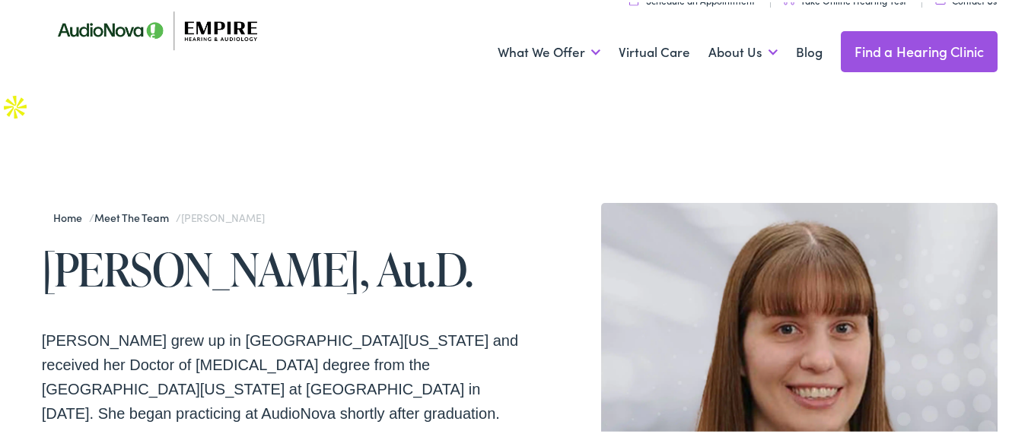
scroll to position [0, 0]
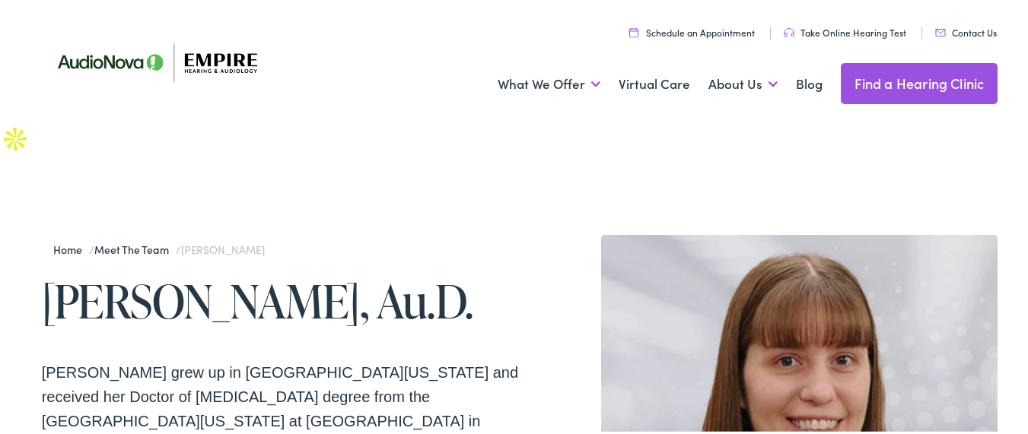
click at [263, 274] on h1 "[PERSON_NAME], Au.D." at bounding box center [281, 299] width 478 height 50
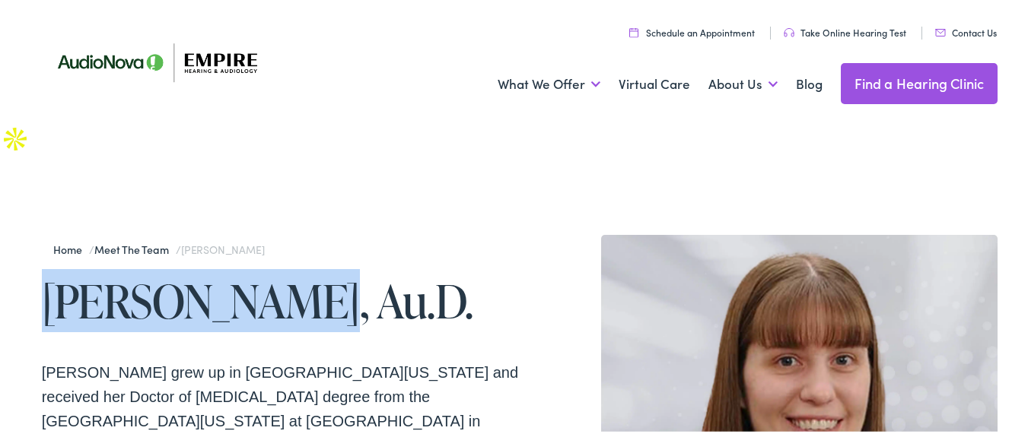
copy h1 "[PERSON_NAME]"
drag, startPoint x: 263, startPoint y: 266, endPoint x: 126, endPoint y: 268, distance: 137.0
click at [126, 274] on h1 "[PERSON_NAME], Au.D." at bounding box center [281, 299] width 478 height 50
